Goal: Transaction & Acquisition: Purchase product/service

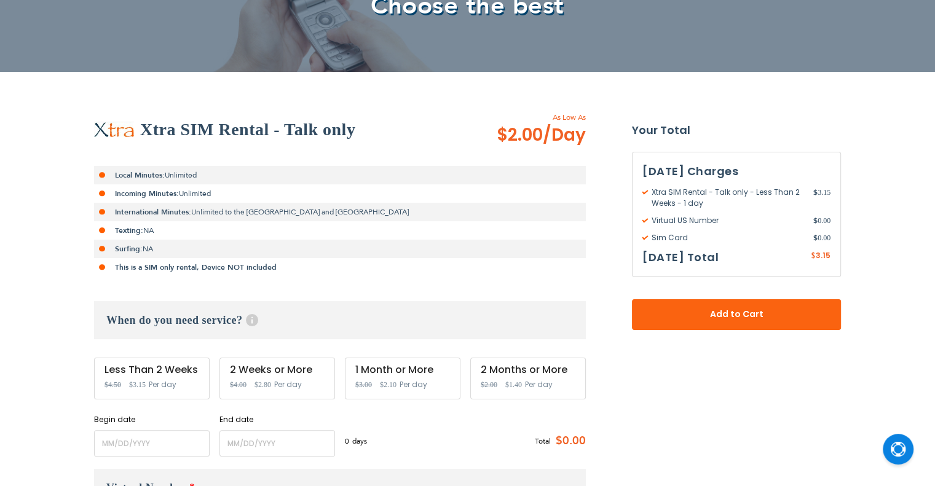
scroll to position [307, 0]
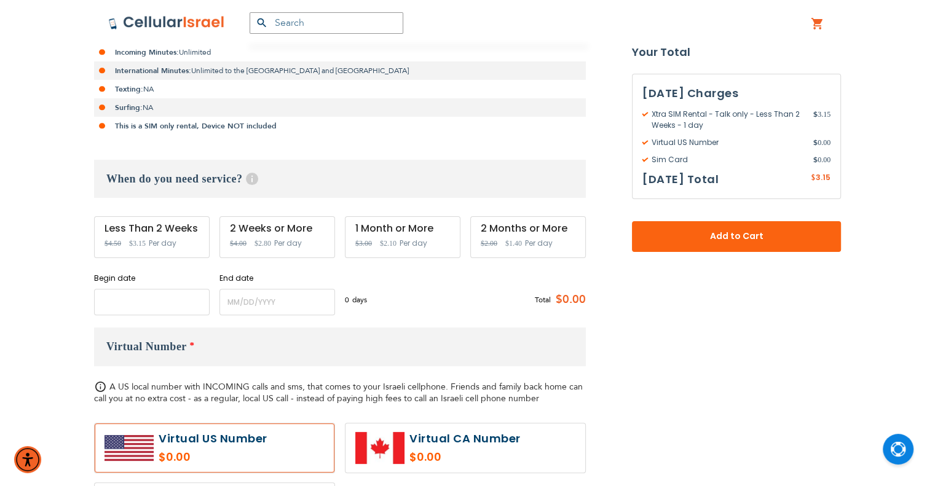
click at [194, 304] on input "name" at bounding box center [152, 302] width 116 height 26
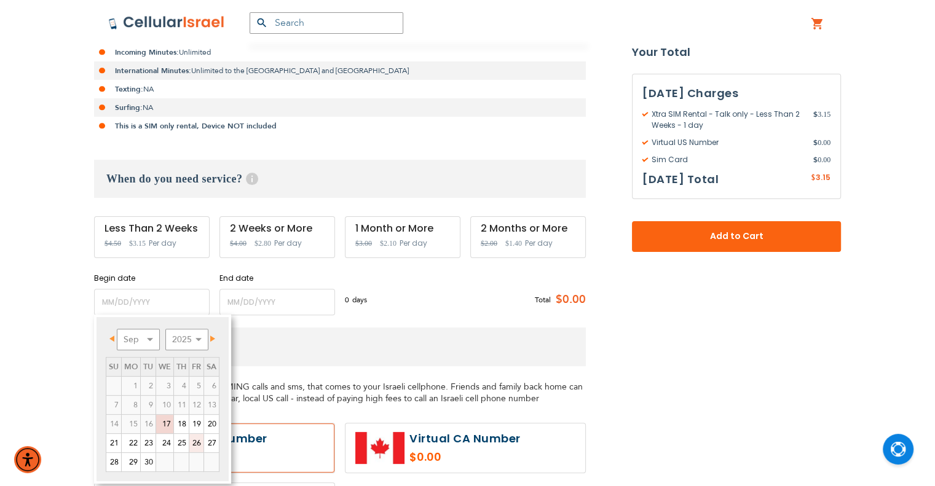
click at [192, 439] on link "26" at bounding box center [196, 443] width 14 height 18
type input "[DATE]"
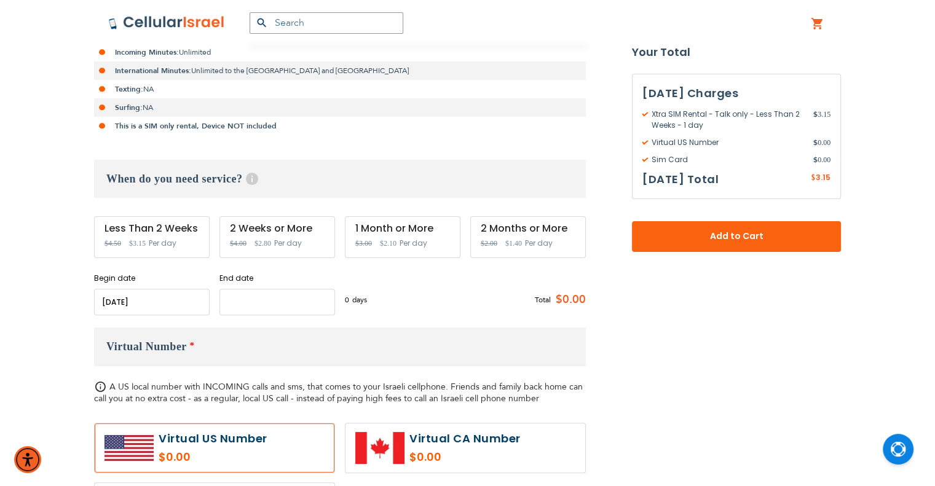
click at [268, 307] on input "name" at bounding box center [277, 302] width 116 height 26
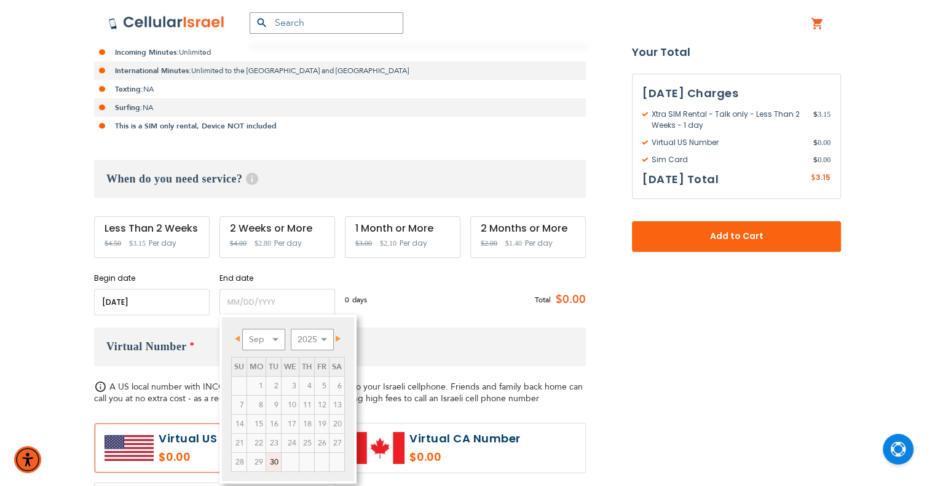
click at [342, 335] on link "Next" at bounding box center [335, 338] width 15 height 15
click at [270, 446] on link "21" at bounding box center [273, 443] width 15 height 18
type input "[DATE]"
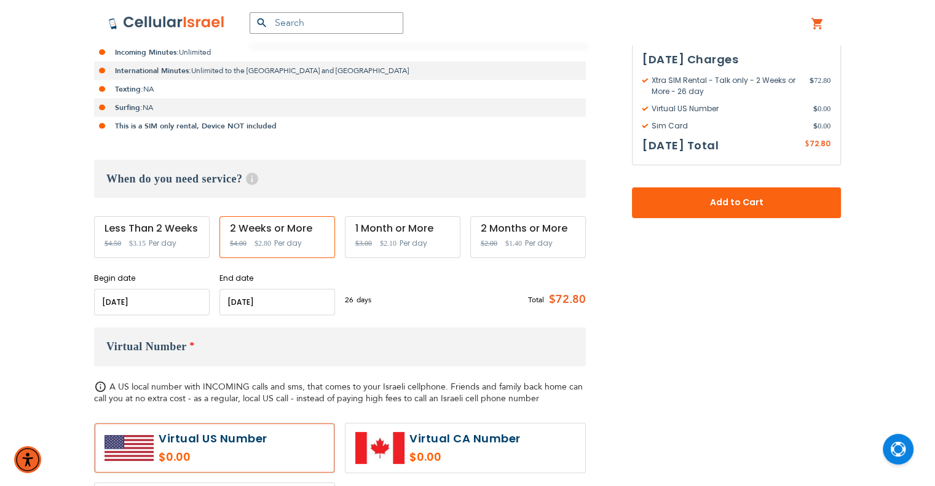
scroll to position [184, 0]
